Goal: Find specific page/section: Find specific page/section

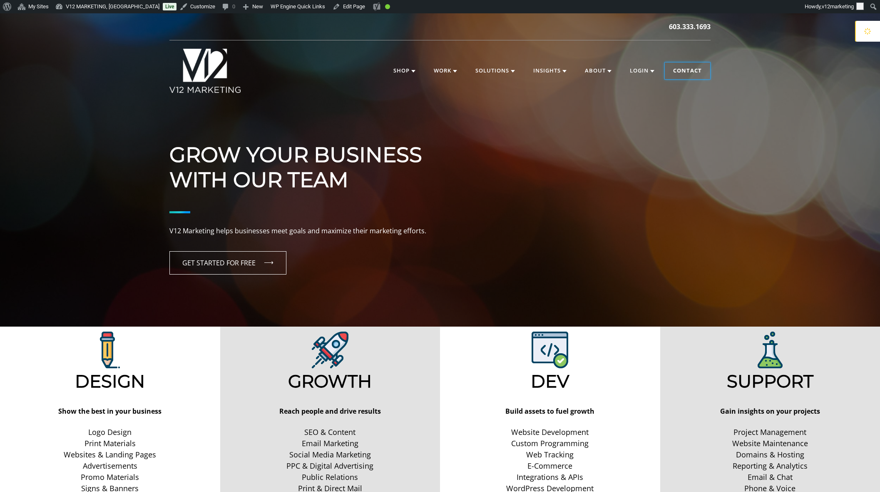
click at [690, 70] on link "Contact" at bounding box center [687, 70] width 45 height 17
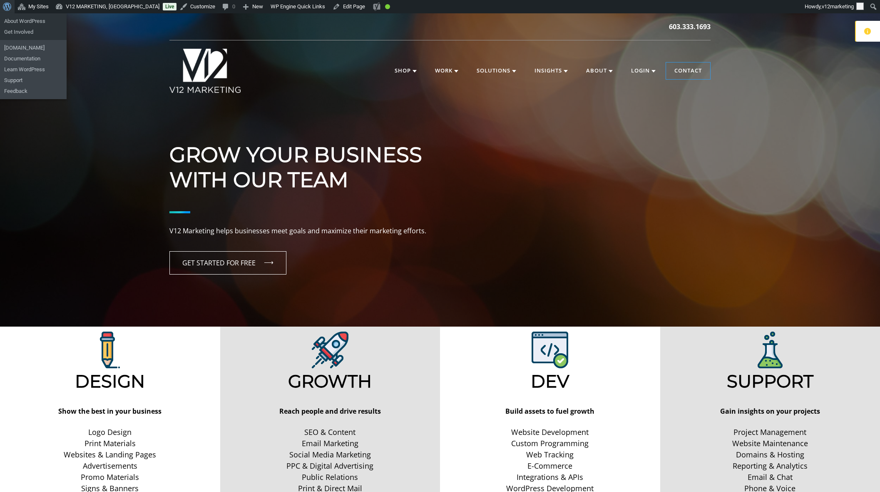
click at [5, 9] on span "Toolbar" at bounding box center [6, 6] width 6 height 12
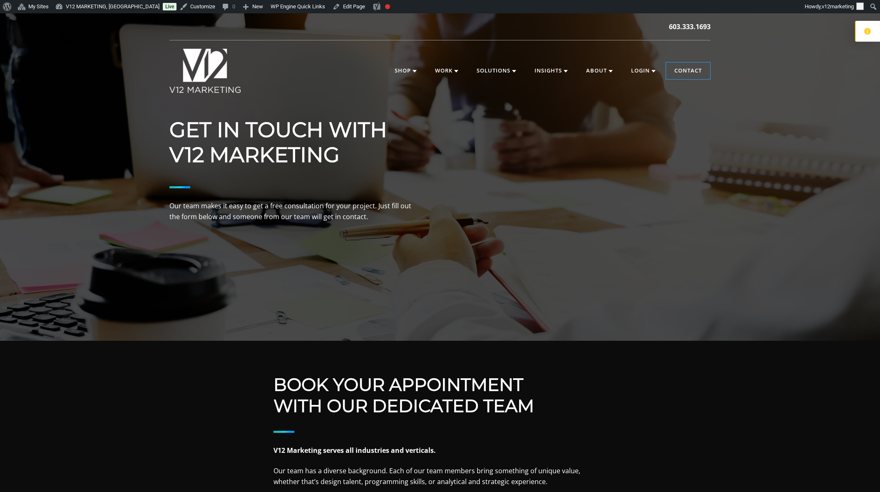
click at [816, 106] on div "Get in Touch with V12 Marketing Our team makes it easy to get a free consultati…" at bounding box center [440, 176] width 880 height 327
